Goal: Find specific page/section: Find specific page/section

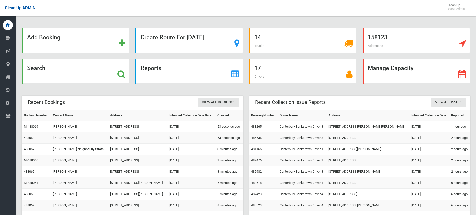
click at [124, 74] on icon at bounding box center [122, 74] width 8 height 9
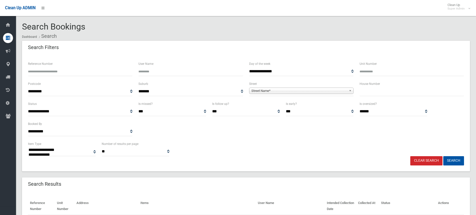
select select
click at [384, 94] on input "text" at bounding box center [412, 91] width 105 height 9
type input "**"
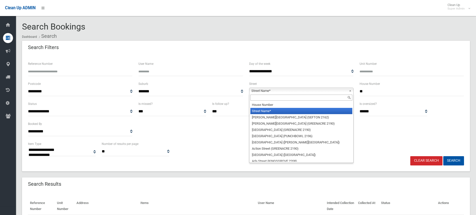
click at [298, 88] on link "Street Name*" at bounding box center [301, 91] width 105 height 6
click at [282, 98] on input "text" at bounding box center [302, 98] width 102 height 6
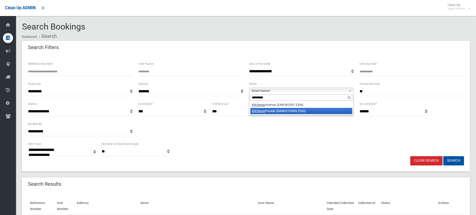
type input "*********"
click at [287, 111] on li "Kitchener Parade (BANKSTOWN 2200)" at bounding box center [302, 111] width 102 height 6
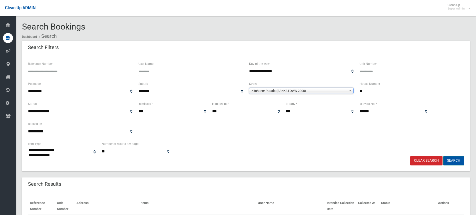
click at [448, 160] on button "Search" at bounding box center [454, 160] width 21 height 9
select select
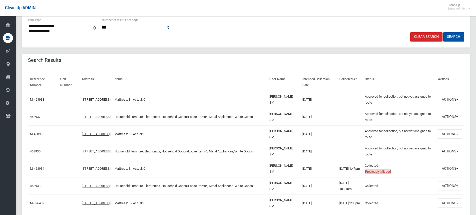
scroll to position [125, 0]
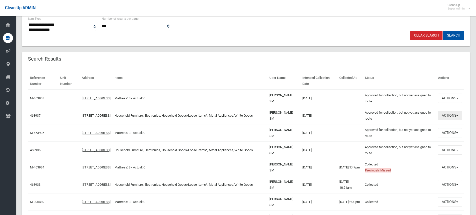
click at [447, 112] on button "Actions" at bounding box center [450, 115] width 24 height 9
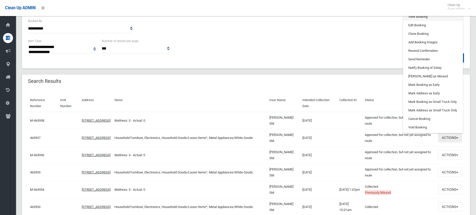
scroll to position [75, 0]
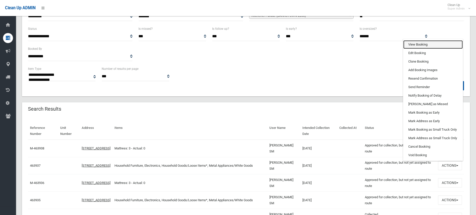
click at [421, 43] on link "View Booking" at bounding box center [434, 44] width 60 height 9
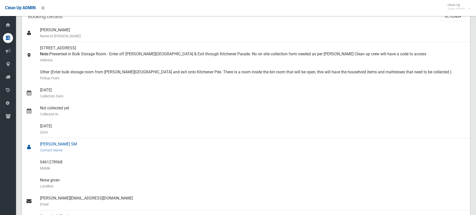
scroll to position [125, 0]
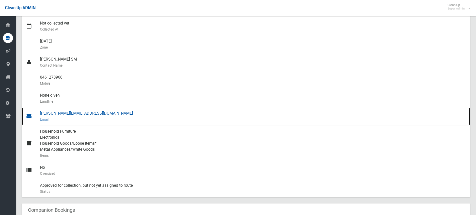
click at [59, 111] on div "john.vergios@milestonesm.com.au Email" at bounding box center [253, 116] width 426 height 18
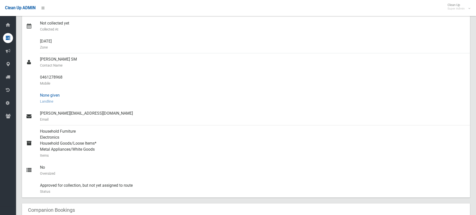
scroll to position [0, 0]
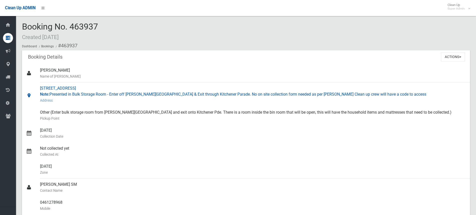
drag, startPoint x: 40, startPoint y: 87, endPoint x: 102, endPoint y: 87, distance: 62.3
click at [102, 87] on div "32 Kitchener Parade, BANKSTOWN NSW 2200 Note: Presented in Bulk Storage Room - …" at bounding box center [253, 94] width 426 height 24
copy div "32 Kitchener Parade, BANKSTOWN"
